Goal: Task Accomplishment & Management: Manage account settings

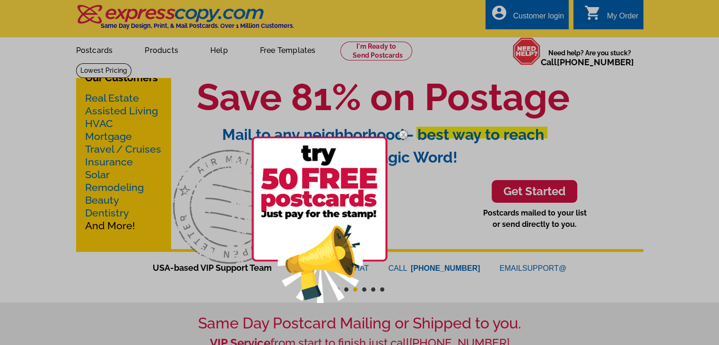
click at [563, 12] on div at bounding box center [359, 172] width 719 height 345
click at [443, 181] on div at bounding box center [359, 172] width 719 height 345
click at [500, 2] on div at bounding box center [359, 172] width 719 height 345
click at [510, 31] on div at bounding box center [359, 172] width 719 height 345
click at [437, 247] on div at bounding box center [359, 172] width 719 height 345
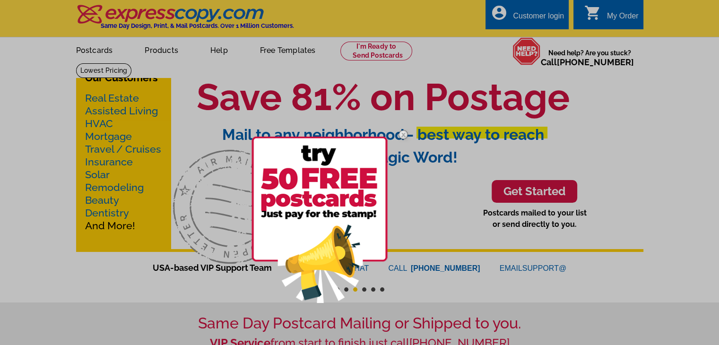
click at [633, 68] on div at bounding box center [359, 172] width 719 height 345
click at [276, 65] on div at bounding box center [359, 172] width 719 height 345
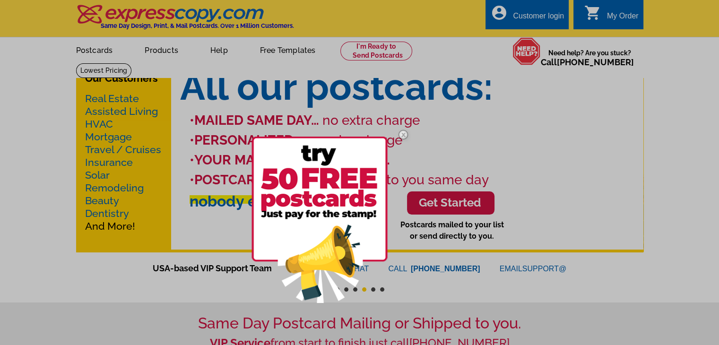
click at [515, 116] on div at bounding box center [359, 172] width 719 height 345
click at [404, 132] on img at bounding box center [402, 134] width 27 height 27
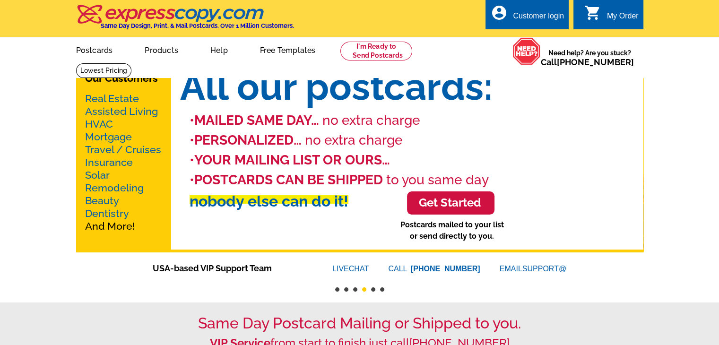
click at [542, 20] on div "Customer login" at bounding box center [538, 18] width 51 height 13
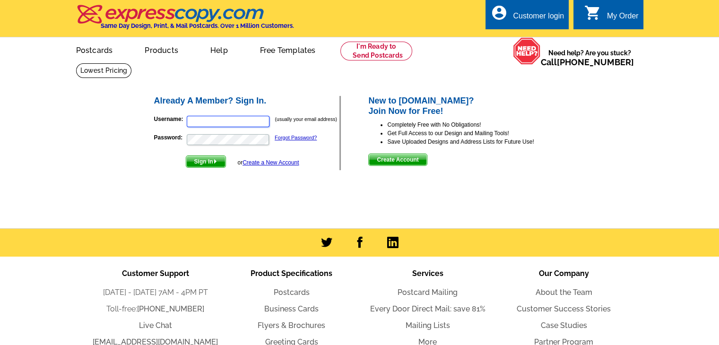
click at [244, 127] on input "Username:" at bounding box center [228, 121] width 83 height 11
type input "bilal@listingstoleads.com"
click at [216, 163] on img "submit" at bounding box center [215, 161] width 4 height 4
